Goal: Register for event/course

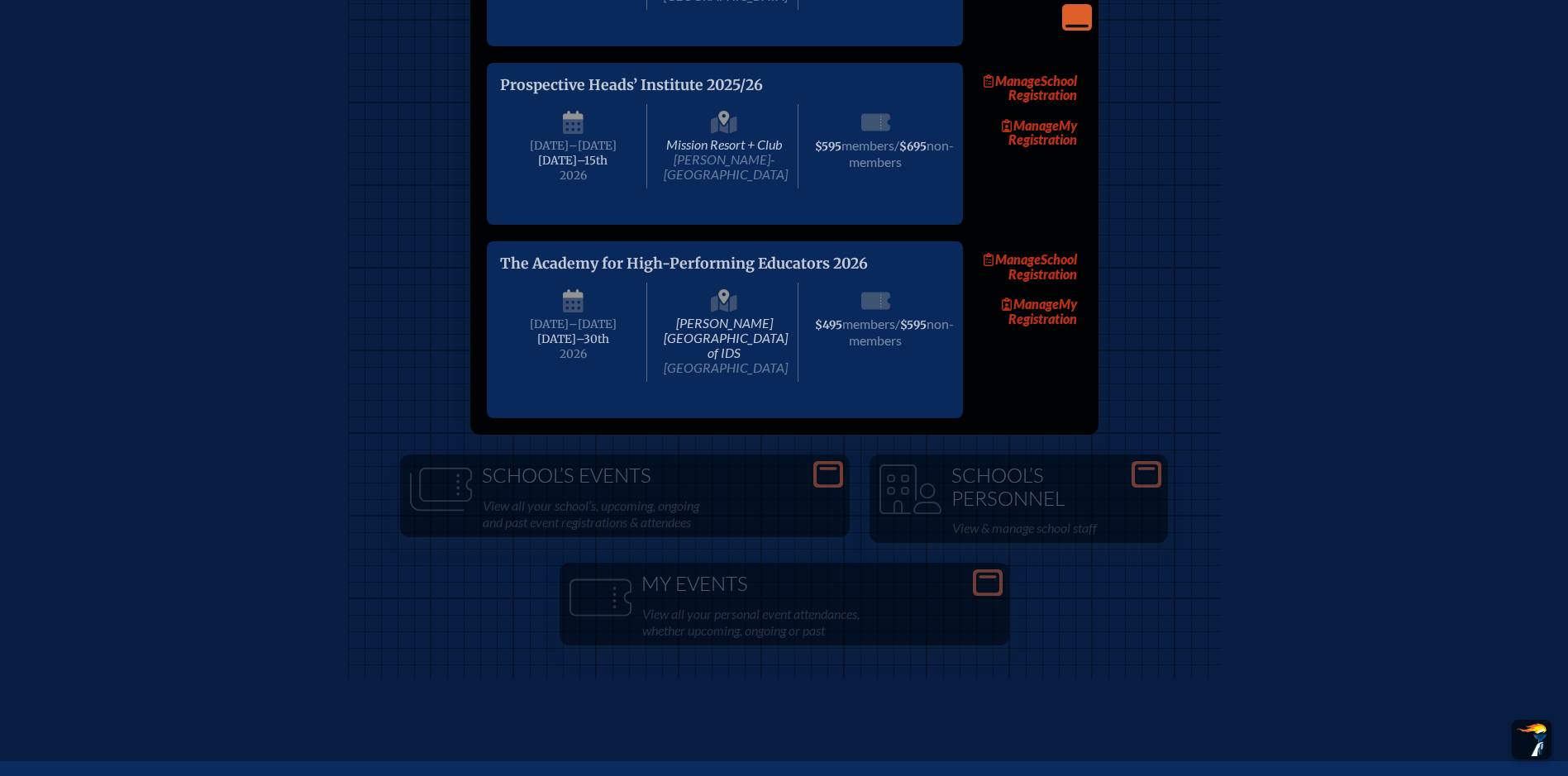
scroll to position [3307, 0]
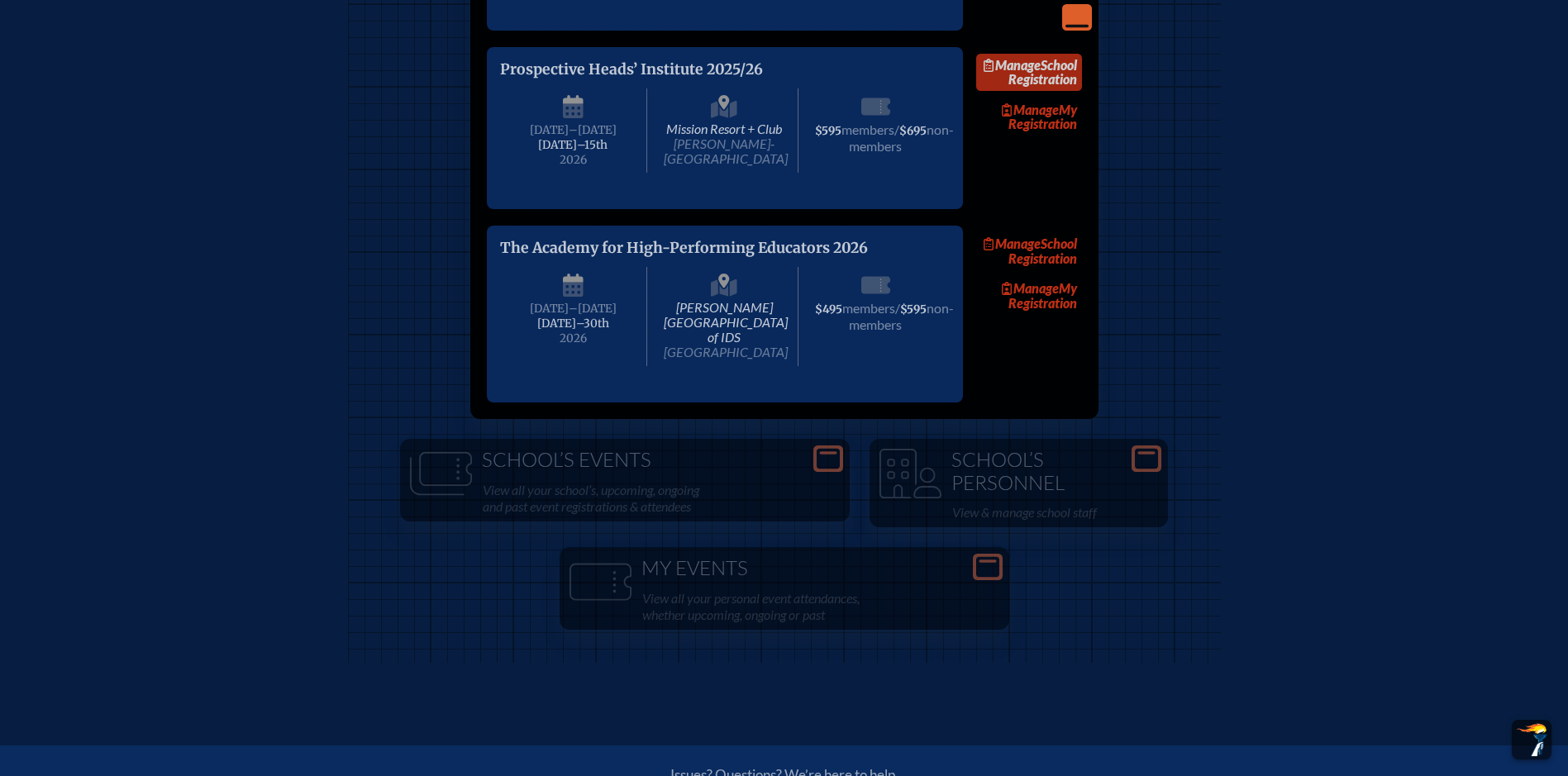
click at [1040, 73] on span "Manage" at bounding box center [1011, 64] width 57 height 15
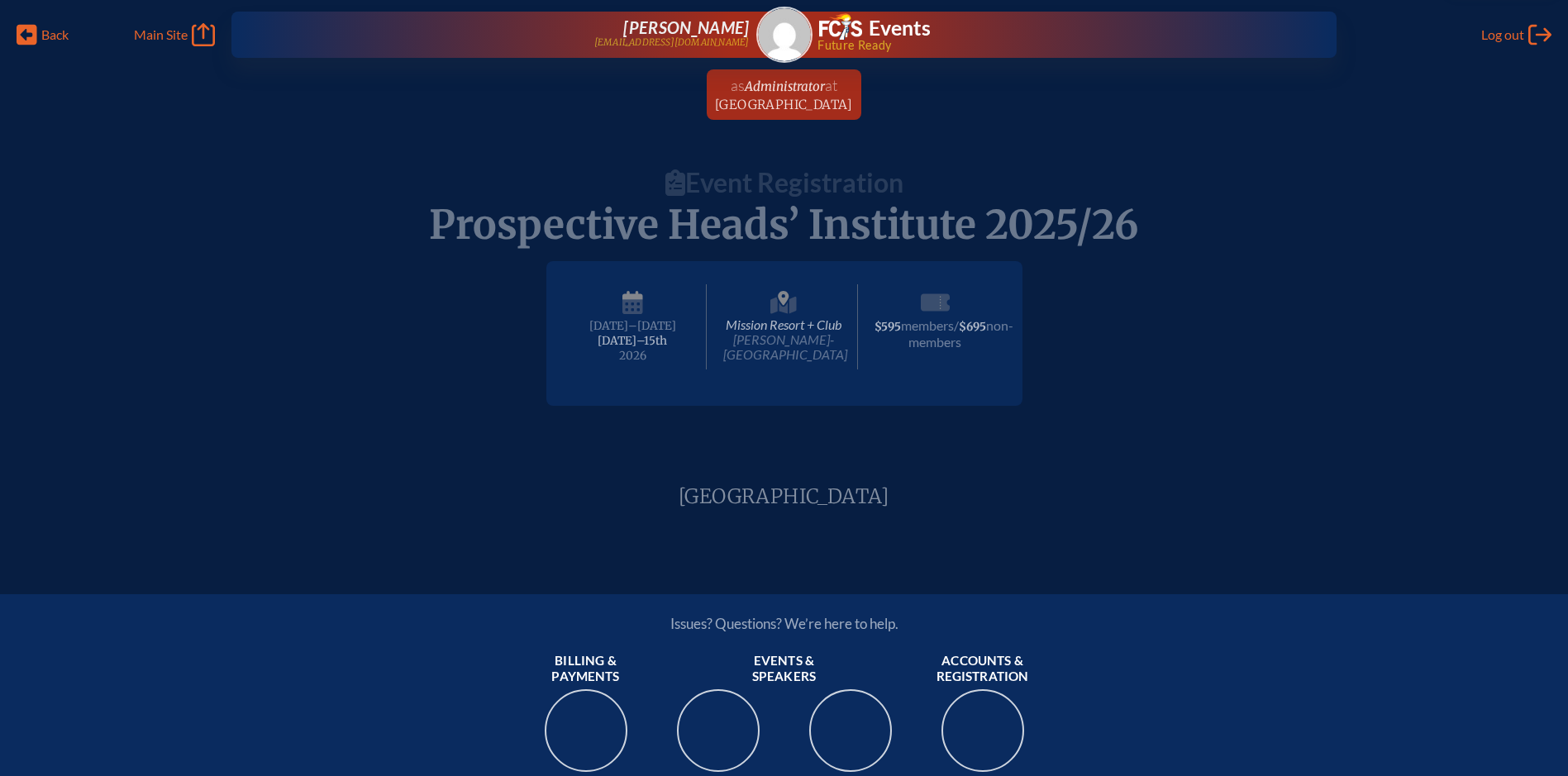
click at [813, 327] on span "Mission Resort + Club [PERSON_NAME]-[GEOGRAPHIC_DATA]" at bounding box center [784, 327] width 148 height 86
click at [631, 318] on span "[DATE] –[DATE]–⁠15th , 2026" at bounding box center [634, 327] width 148 height 86
click at [775, 96] on span "at [GEOGRAPHIC_DATA]" at bounding box center [784, 94] width 138 height 37
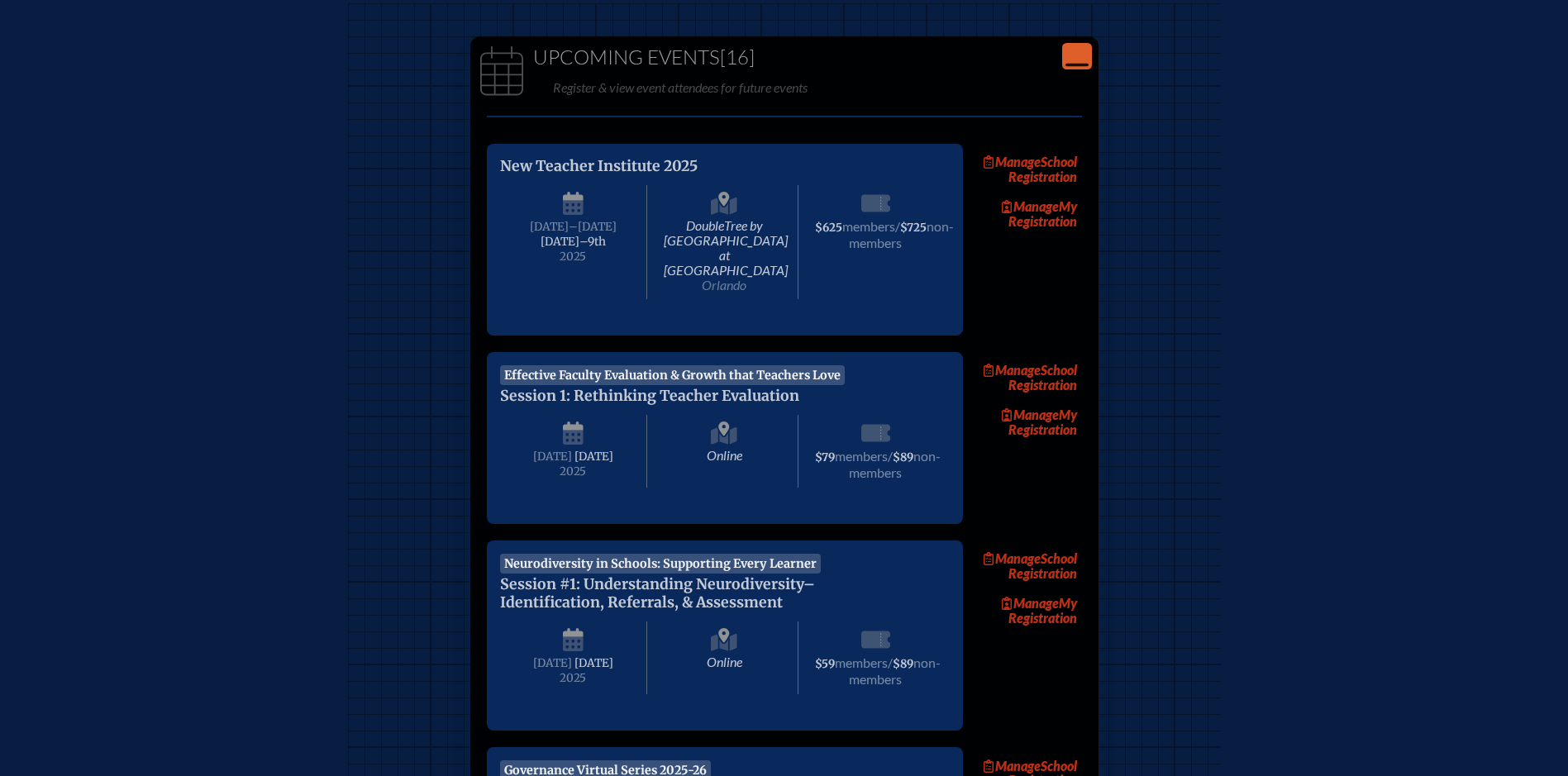
scroll to position [331, 0]
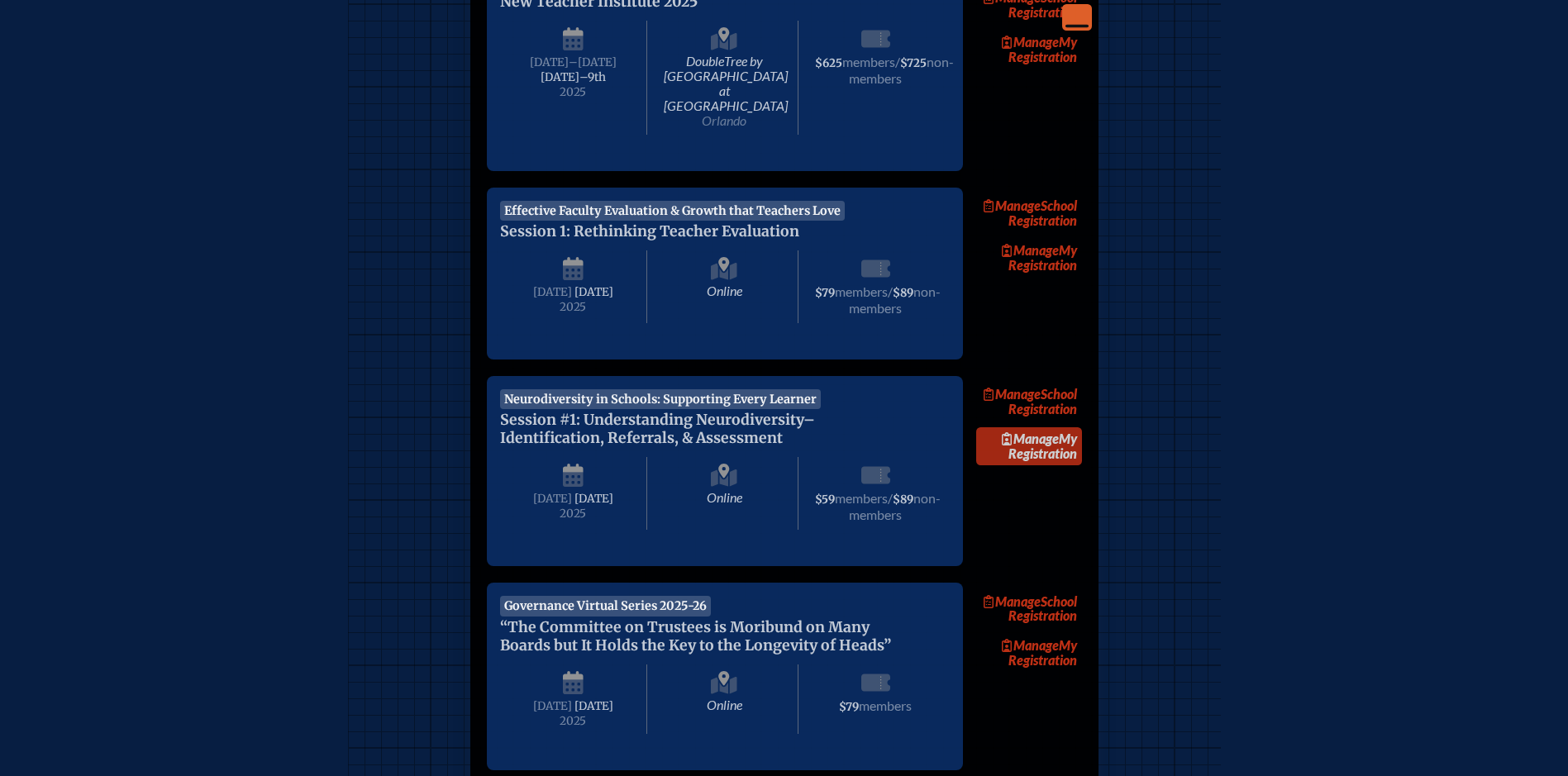
click at [1033, 465] on link "Manage My Registration" at bounding box center [1029, 446] width 106 height 38
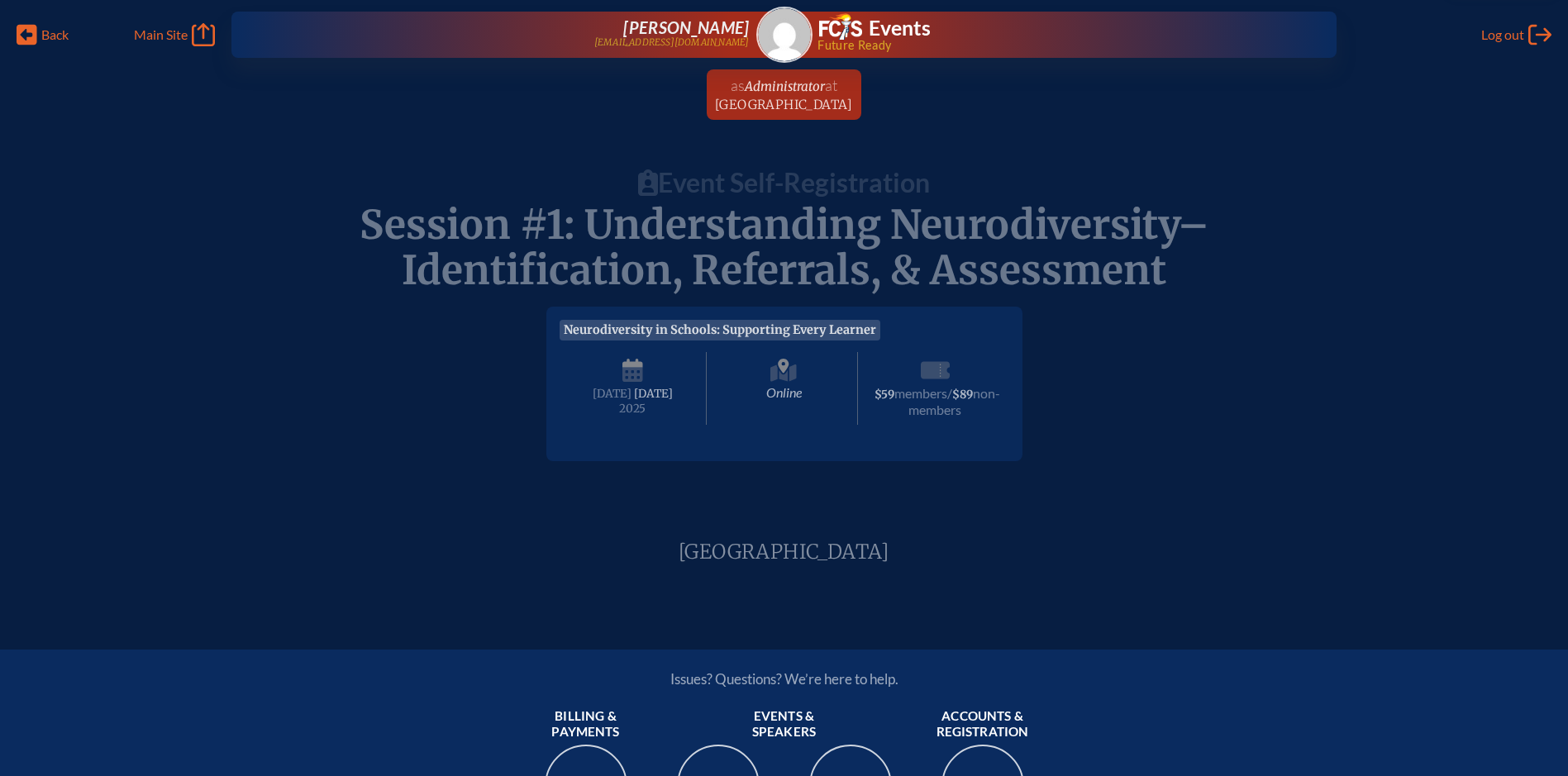
click at [763, 372] on span "Online" at bounding box center [784, 388] width 148 height 73
click at [940, 362] on icon at bounding box center [935, 372] width 29 height 27
click at [923, 396] on span "members" at bounding box center [920, 393] width 53 height 15
click at [746, 340] on div "Neurodiversity in Schools: Supporting Every Learner Session #1: Understanding N…" at bounding box center [784, 384] width 450 height 127
click at [784, 377] on icon at bounding box center [784, 373] width 27 height 17
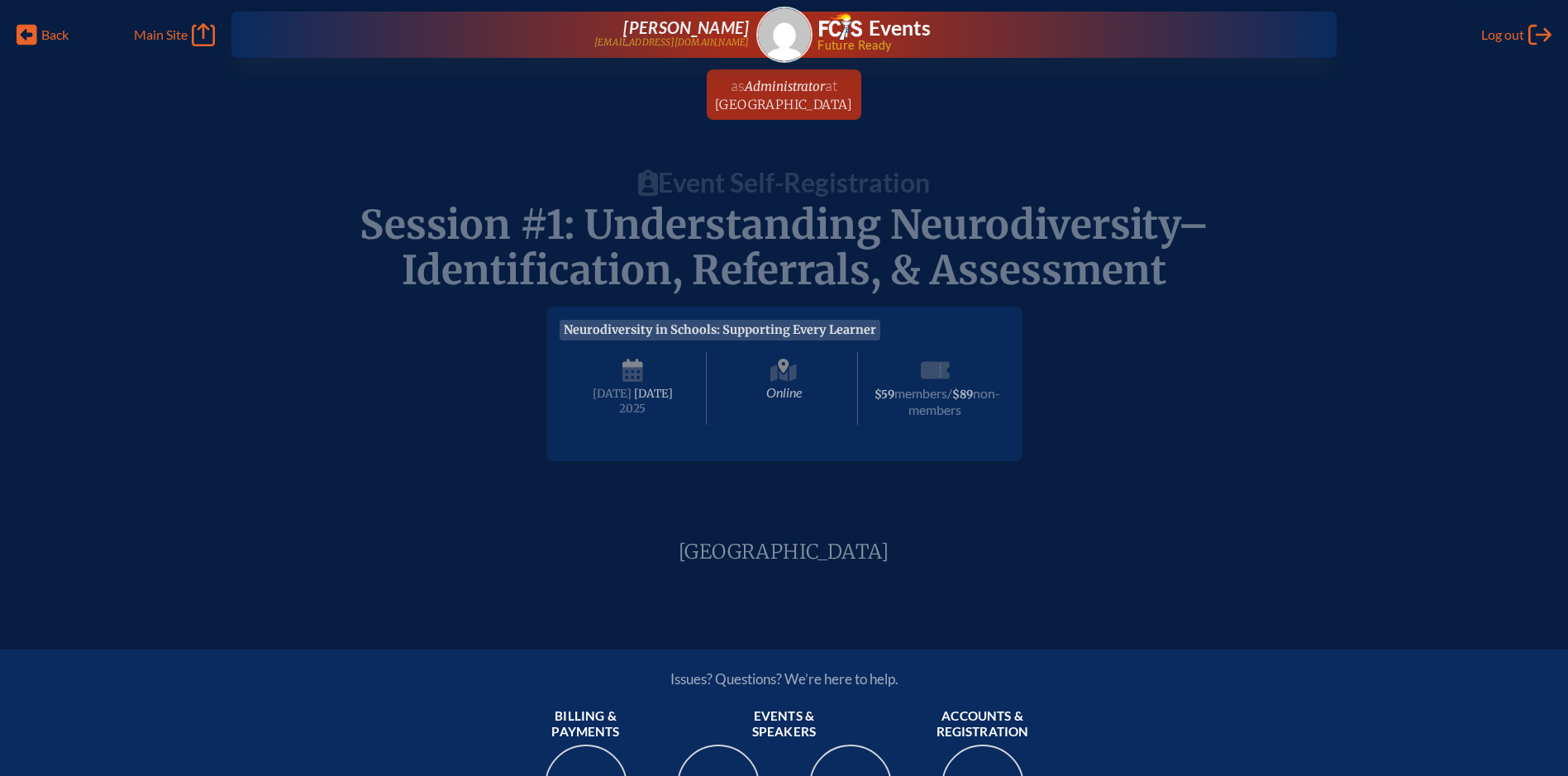
click at [629, 393] on span "[DATE]" at bounding box center [611, 393] width 38 height 14
click at [828, 328] on span "Neurodiversity in Schools: Supporting Every Learner" at bounding box center [720, 330] width 321 height 20
click at [1132, 370] on div "Neurodiversity in Schools: Supporting Every Learner Session #1: Understanding N…" at bounding box center [784, 377] width 1515 height 167
click at [848, 420] on span "Online" at bounding box center [784, 388] width 148 height 73
click at [952, 402] on span "$89" at bounding box center [961, 394] width 20 height 14
